Goal: Transaction & Acquisition: Purchase product/service

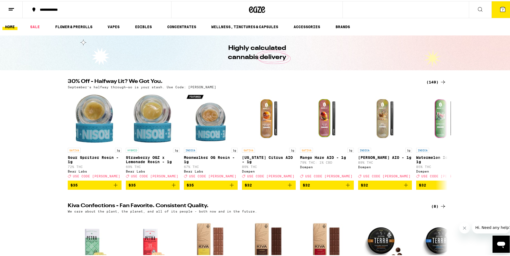
click at [432, 79] on div "(149)" at bounding box center [436, 81] width 20 height 6
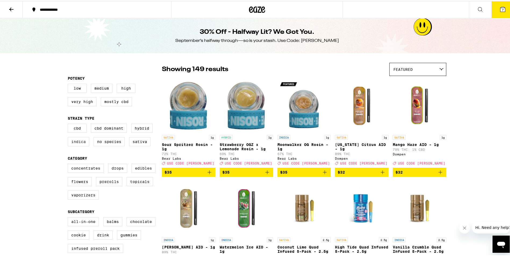
click at [78, 141] on label "Indica" at bounding box center [78, 140] width 21 height 9
click at [69, 124] on input "Indica" at bounding box center [69, 124] width 0 height 0
checkbox input "true"
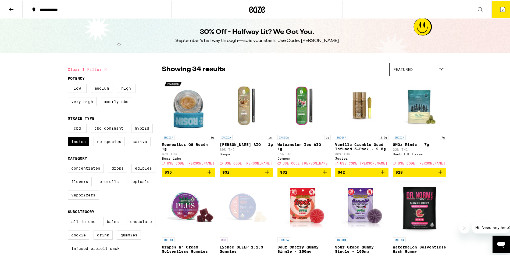
click at [501, 8] on span "7" at bounding box center [502, 8] width 2 height 3
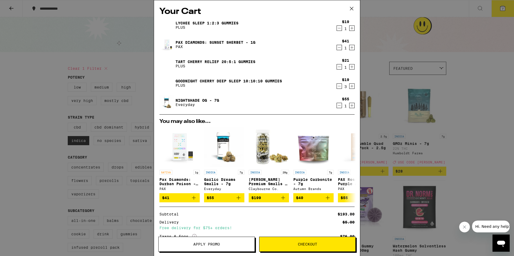
click at [342, 26] on div "$19 1" at bounding box center [345, 25] width 7 height 11
click at [337, 28] on icon "Decrement" at bounding box center [339, 28] width 5 height 6
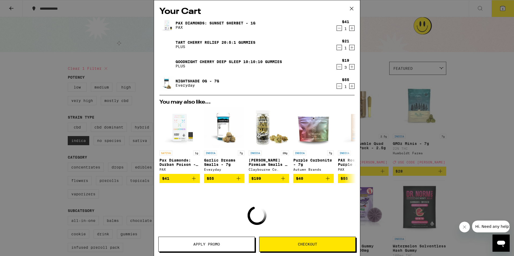
click at [337, 31] on icon "Decrement" at bounding box center [339, 28] width 5 height 6
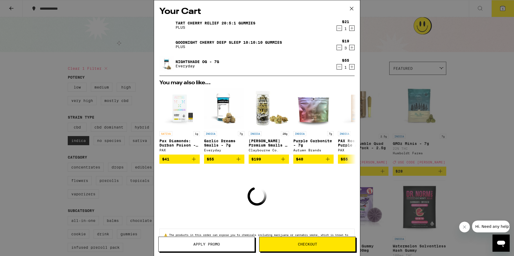
click at [337, 30] on icon "Decrement" at bounding box center [339, 28] width 5 height 6
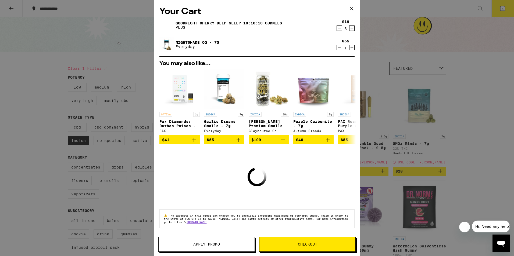
click at [337, 28] on icon "Decrement" at bounding box center [339, 28] width 5 height 6
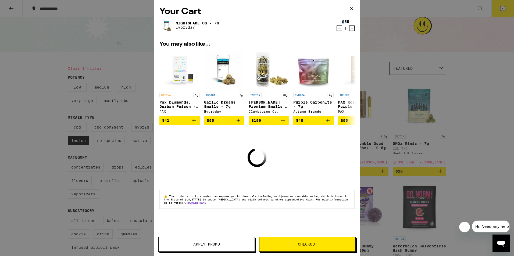
click at [335, 28] on div "$55 1" at bounding box center [344, 25] width 20 height 11
drag, startPoint x: 335, startPoint y: 28, endPoint x: 337, endPoint y: 30, distance: 3.2
click at [337, 30] on icon "Decrement" at bounding box center [339, 28] width 5 height 6
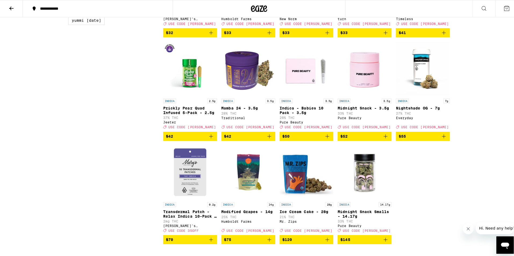
scroll to position [537, 0]
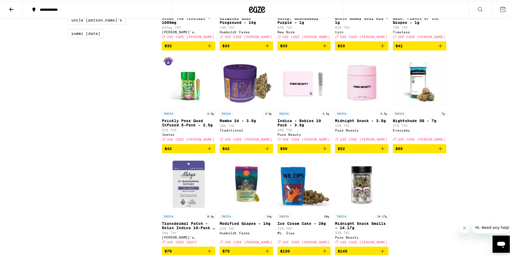
click at [359, 107] on img "Open page for Midnight Snack - 3.5g from Pure Beauty" at bounding box center [361, 81] width 53 height 54
